Goal: Task Accomplishment & Management: Complete application form

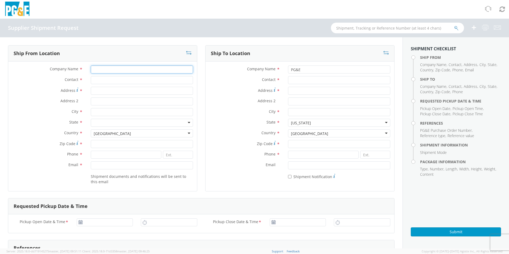
click at [104, 69] on input "Company Name *" at bounding box center [142, 70] width 102 height 8
type input "JWC Environmental"
type input "[STREET_ADDRESS][PERSON_NAME]"
type input "SANTA [PERSON_NAME]"
type input "92707"
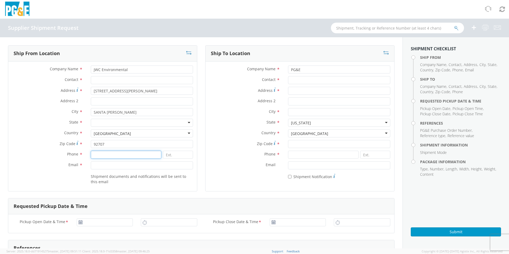
type input "9498333888"
type input "[PERSON_NAME][EMAIL_ADDRESS][DOMAIN_NAME]"
click at [301, 80] on input "Contact *" at bounding box center [339, 80] width 102 height 8
type input "[PERSON_NAME]"
click at [300, 94] on input "Address *" at bounding box center [339, 91] width 102 height 8
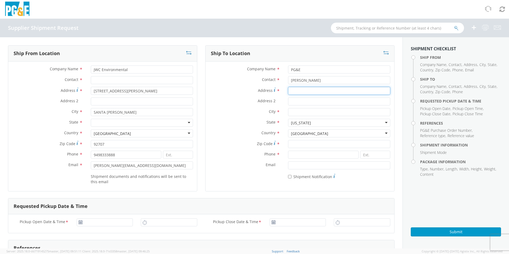
click at [298, 92] on input "Address *" at bounding box center [339, 91] width 102 height 8
type input "[STREET_ADDRESS]"
click at [301, 117] on div "City *" at bounding box center [300, 113] width 189 height 11
click at [300, 115] on input "City *" at bounding box center [339, 112] width 102 height 8
type input "[GEOGRAPHIC_DATA][PERSON_NAME]"
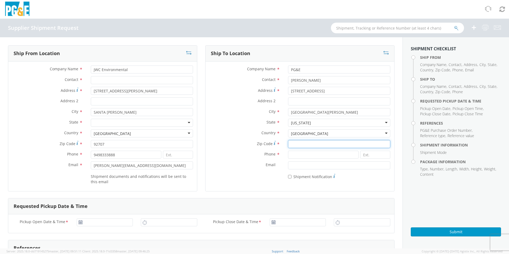
click at [305, 143] on input "Zip Code *" at bounding box center [339, 144] width 102 height 8
type input "93401"
click at [307, 157] on input at bounding box center [323, 155] width 71 height 8
type input "[PHONE_NUMBER]"
click at [269, 181] on div "* Shipment Notification" at bounding box center [300, 177] width 189 height 10
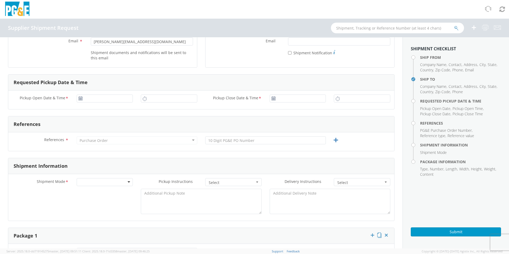
scroll to position [133, 0]
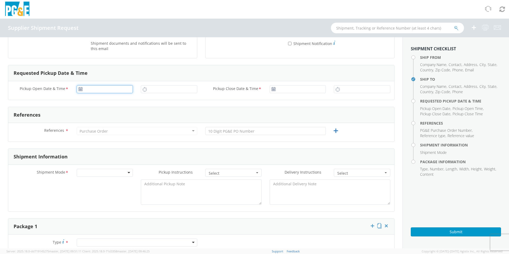
type input "[DATE]"
click at [95, 92] on input "[DATE]" at bounding box center [105, 89] width 56 height 8
click at [124, 124] on td "11" at bounding box center [123, 123] width 9 height 8
click at [161, 91] on input "text" at bounding box center [169, 89] width 56 height 8
type input "6:00 AM"
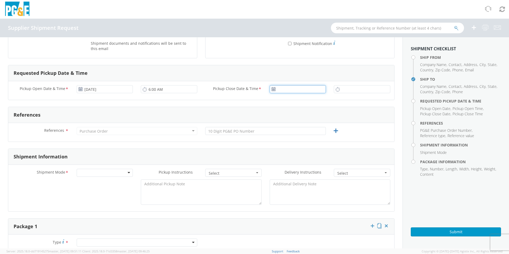
click at [292, 90] on input "Pickup Close Date & Time *" at bounding box center [298, 89] width 56 height 8
type input "[DATE]"
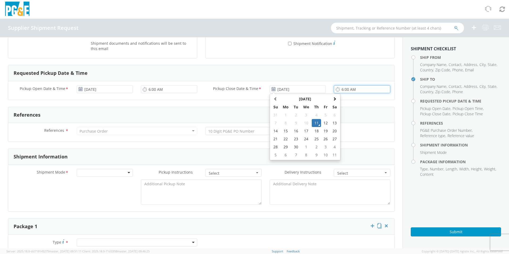
click at [355, 90] on input "6:00 AM" at bounding box center [362, 89] width 56 height 8
click at [353, 90] on input "2:00 AM" at bounding box center [362, 89] width 56 height 8
type input "2:00 PM"
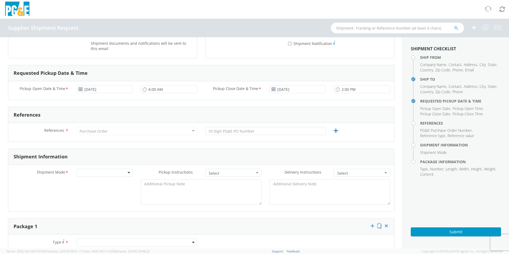
click at [105, 131] on div "Purchase Order" at bounding box center [94, 131] width 28 height 5
click at [107, 132] on div "Purchase Order" at bounding box center [137, 131] width 121 height 8
click at [186, 119] on div "References" at bounding box center [201, 115] width 386 height 16
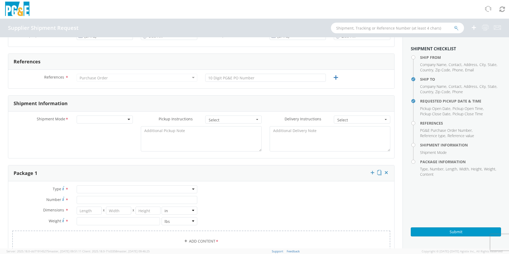
click at [172, 80] on div "Purchase Order" at bounding box center [137, 78] width 121 height 8
click at [173, 76] on div "Purchase Order" at bounding box center [137, 78] width 121 height 8
click at [230, 81] on input "text" at bounding box center [265, 78] width 121 height 8
click at [174, 78] on div "Purchase Order" at bounding box center [137, 78] width 121 height 8
click at [168, 77] on div "Purchase Order" at bounding box center [137, 78] width 121 height 8
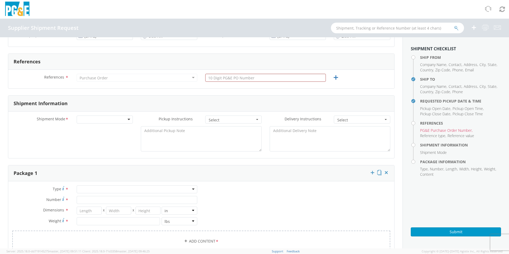
click at [119, 76] on div "Purchase Order" at bounding box center [137, 78] width 121 height 8
click at [226, 79] on input "text" at bounding box center [265, 78] width 121 height 8
type input "3501410405"
click at [245, 94] on form "Ship From Location Company Name * JWC Environmental Contact * Address * [STREET…" at bounding box center [201, 142] width 387 height 566
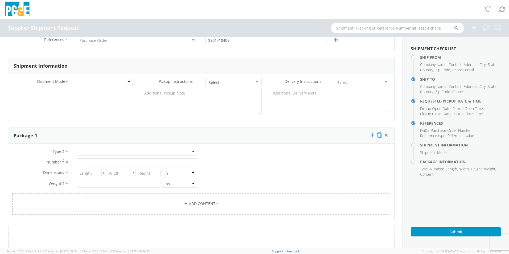
scroll to position [240, 0]
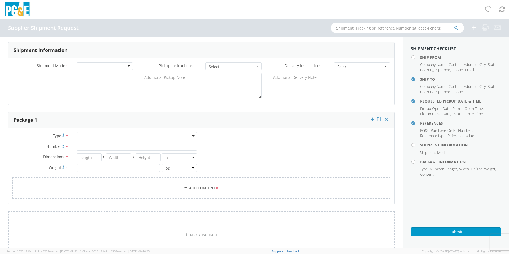
click at [118, 65] on div at bounding box center [105, 66] width 56 height 8
click at [233, 66] on span "Select" at bounding box center [232, 66] width 46 height 5
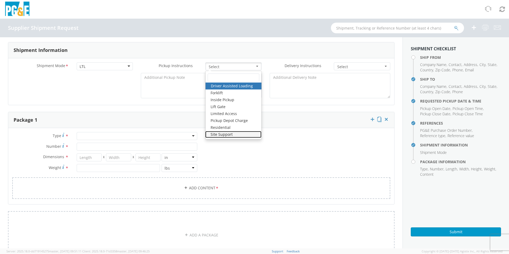
click at [229, 135] on link "Site Support" at bounding box center [233, 134] width 56 height 7
click at [303, 109] on form "Ship From Location Company Name * JWC Environmental Contact * Address * [STREET…" at bounding box center [201, 88] width 387 height 566
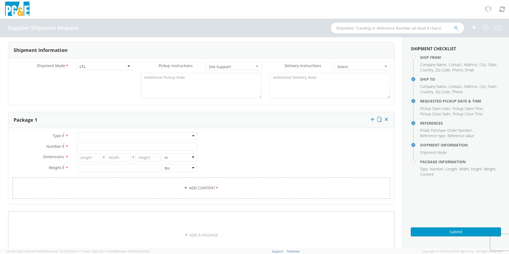
click at [350, 69] on span "Select" at bounding box center [361, 66] width 46 height 5
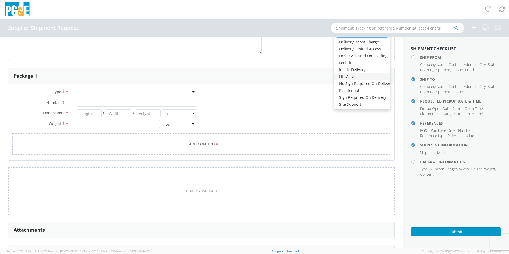
scroll to position [293, 0]
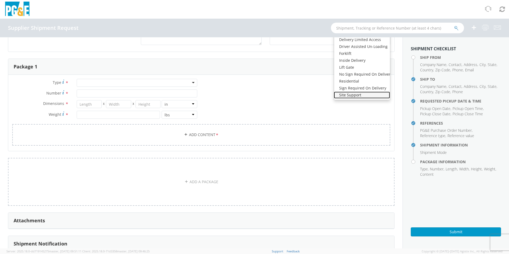
click at [370, 94] on link "Site Support" at bounding box center [362, 95] width 56 height 7
click at [292, 90] on div "Type * Bulk Bundle(s) Cardboard Box(es) Carton(s) Crate(s) Drum(s) (Fiberboard)…" at bounding box center [201, 116] width 386 height 74
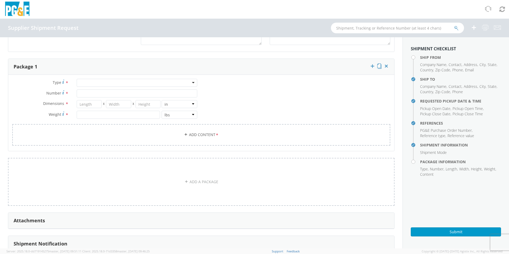
click at [172, 84] on div at bounding box center [137, 83] width 121 height 8
click at [125, 95] on input "Number *" at bounding box center [137, 94] width 121 height 8
type input "1"
click at [86, 104] on input "number" at bounding box center [89, 104] width 25 height 8
type input "42"
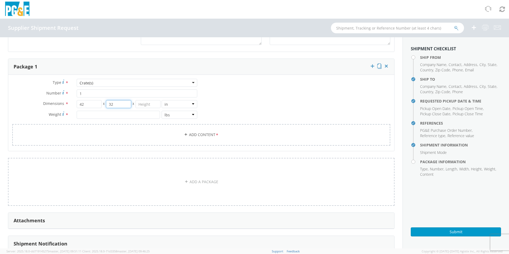
type input "32"
type input "28"
click at [78, 115] on input "number" at bounding box center [118, 115] width 83 height 8
type input "220"
click at [268, 101] on div "Type * Crate(s) Crate(s) Bulk Bundle(s) Cardboard Box(es) Carton(s) Crate(s) Dr…" at bounding box center [201, 116] width 386 height 74
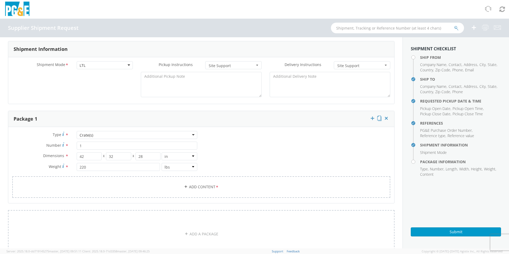
scroll to position [236, 0]
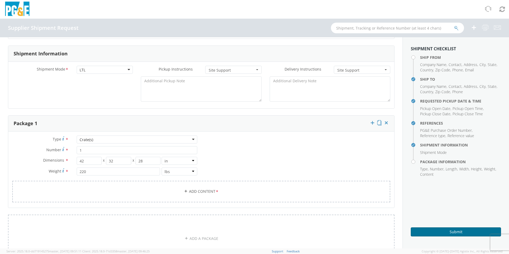
click at [454, 230] on button "Submit" at bounding box center [456, 232] width 90 height 9
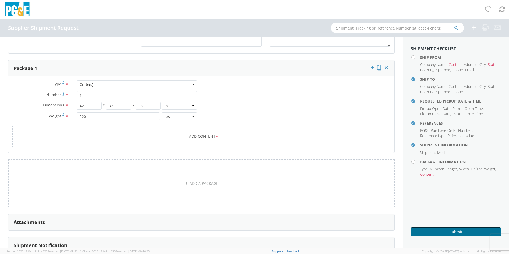
scroll to position [290, 0]
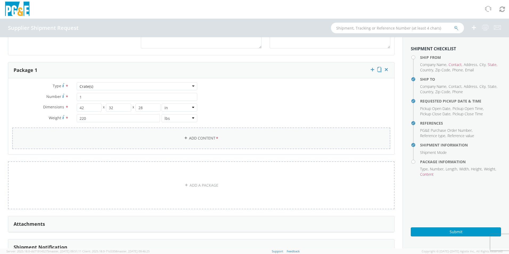
click at [200, 142] on link "Add Content *" at bounding box center [201, 139] width 378 height 22
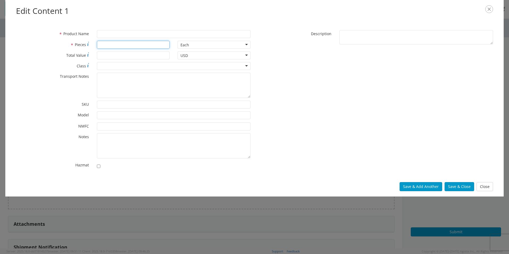
click at [110, 47] on input "* Pieces" at bounding box center [133, 45] width 73 height 8
type input "1"
click at [112, 33] on input "* Product Name" at bounding box center [174, 34] width 154 height 8
type input "SPARE PARTS"
click at [115, 67] on div at bounding box center [174, 66] width 154 height 8
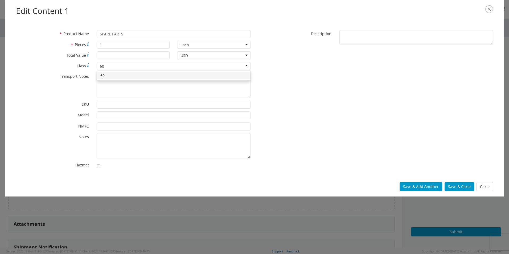
type input "60"
click at [288, 101] on div "* Product Name SPARE PARTS * Pieces 1 Each Each Bag Blister Pack Bottle Capsule…" at bounding box center [254, 100] width 485 height 141
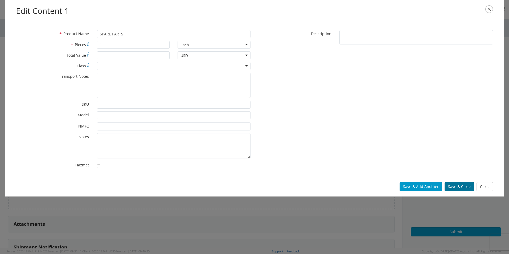
click at [460, 189] on button "Save & Close" at bounding box center [460, 186] width 30 height 9
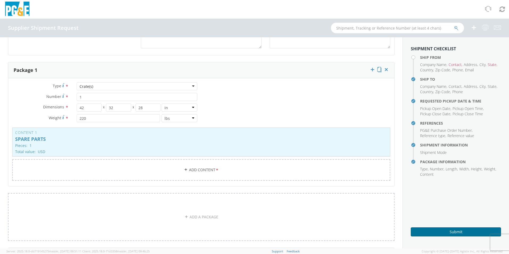
click at [447, 233] on button "Submit" at bounding box center [456, 232] width 90 height 9
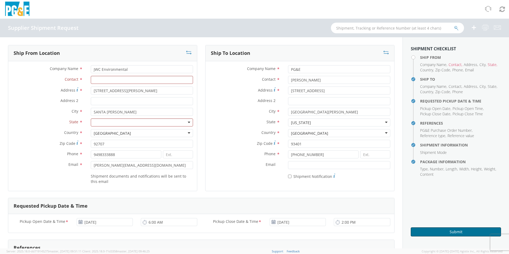
scroll to position [0, 0]
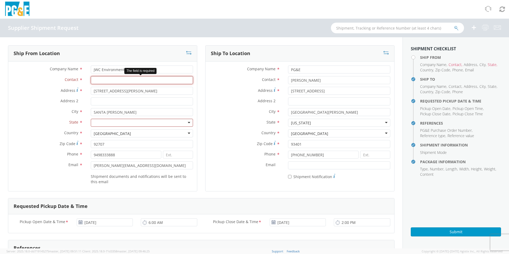
click at [105, 81] on input "Contact *" at bounding box center [142, 80] width 102 height 8
type input "[PERSON_NAME]"
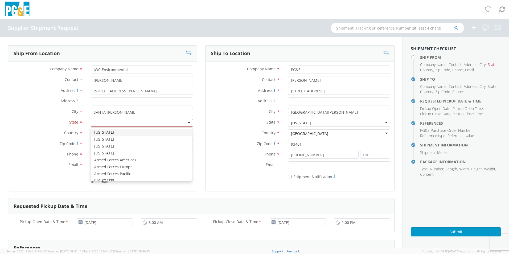
click at [107, 126] on div at bounding box center [142, 123] width 102 height 8
type input "CA"
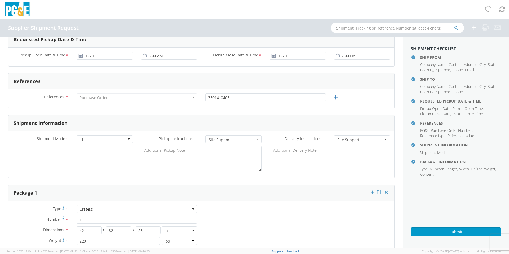
scroll to position [187, 0]
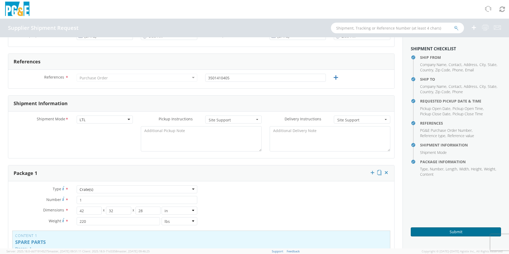
click at [452, 235] on button "Submit" at bounding box center [456, 232] width 90 height 9
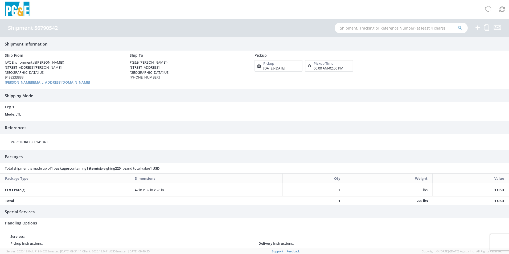
scroll to position [27, 0]
